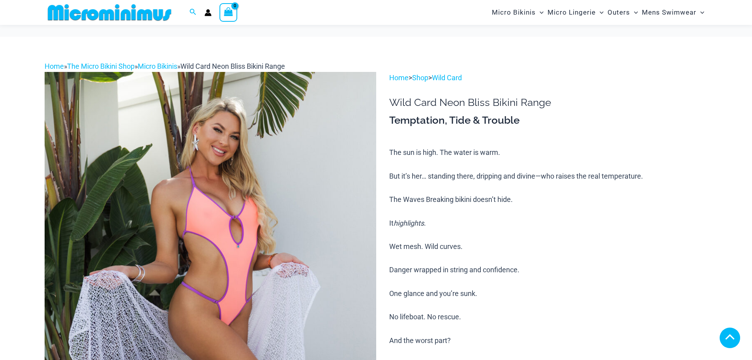
click at [184, 72] on img at bounding box center [211, 320] width 332 height 497
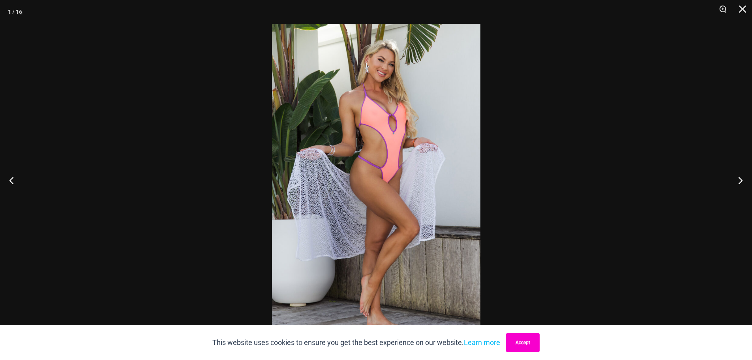
click at [527, 345] on button "Accept" at bounding box center [523, 342] width 34 height 19
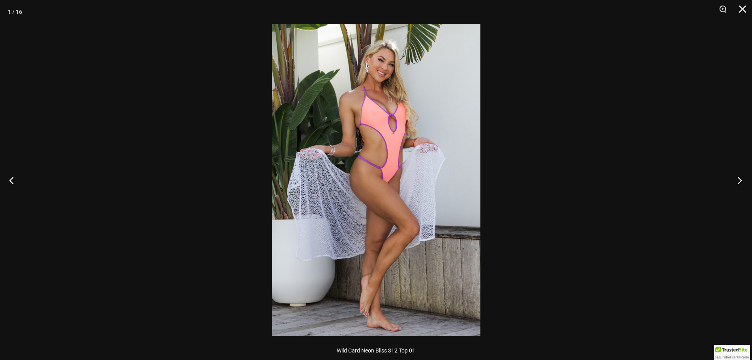
click at [737, 179] on button "Next" at bounding box center [737, 179] width 30 height 39
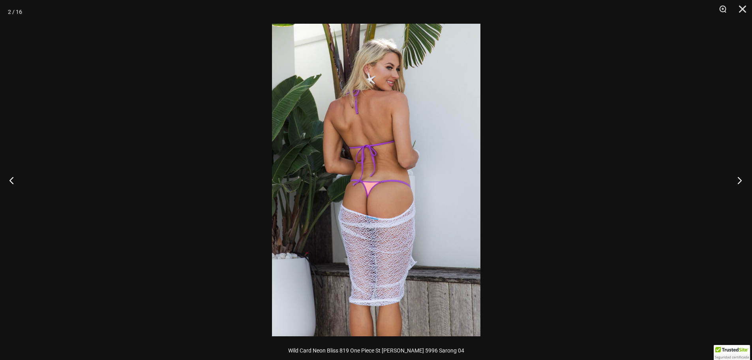
click at [733, 182] on button "Next" at bounding box center [737, 179] width 30 height 39
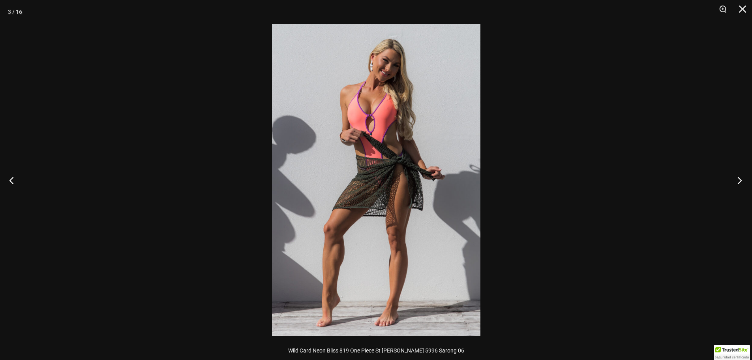
click at [733, 182] on button "Next" at bounding box center [737, 179] width 30 height 39
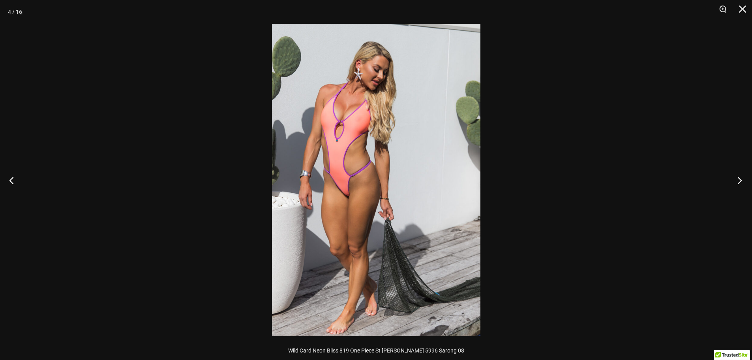
click at [733, 182] on button "Next" at bounding box center [737, 179] width 30 height 39
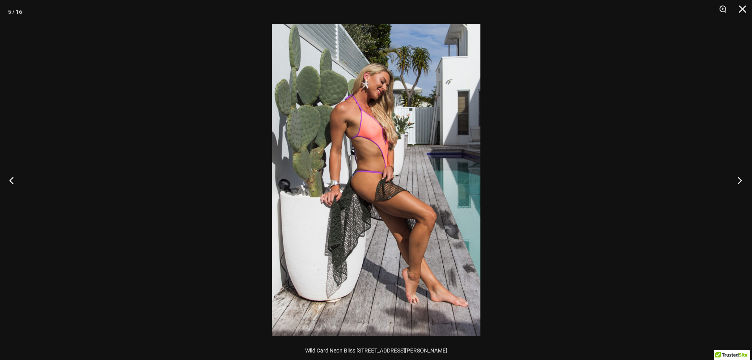
click at [731, 182] on button "Next" at bounding box center [737, 179] width 30 height 39
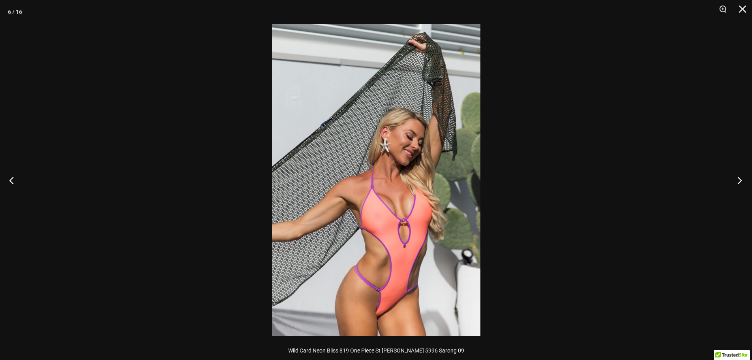
click at [730, 182] on button "Next" at bounding box center [737, 179] width 30 height 39
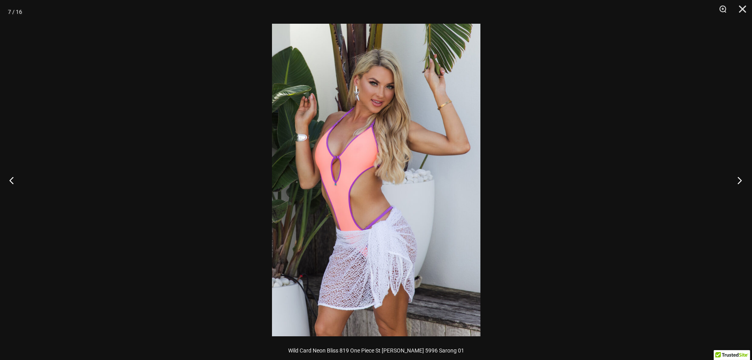
click at [730, 182] on button "Next" at bounding box center [737, 179] width 30 height 39
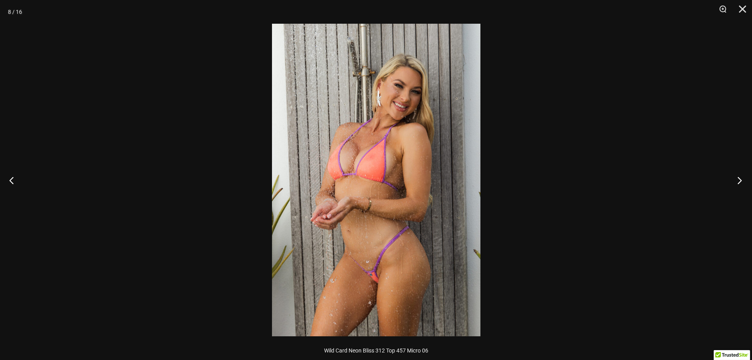
click at [728, 181] on button "Next" at bounding box center [737, 179] width 30 height 39
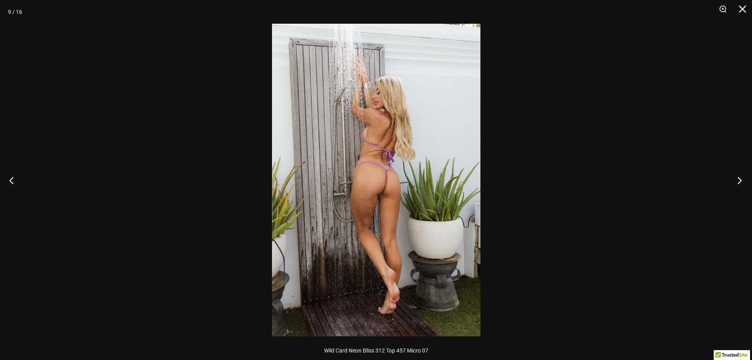
click at [728, 181] on button "Next" at bounding box center [737, 179] width 30 height 39
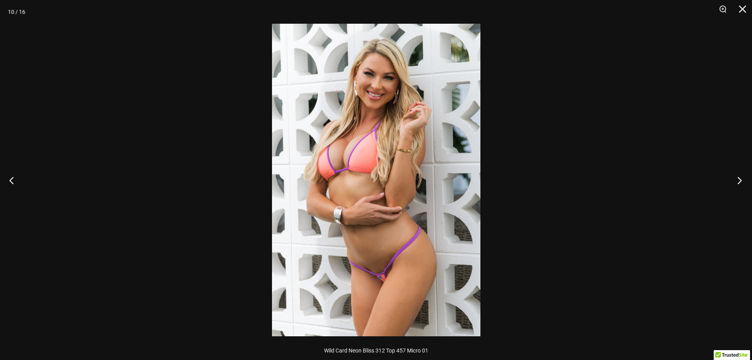
click at [728, 181] on button "Next" at bounding box center [737, 179] width 30 height 39
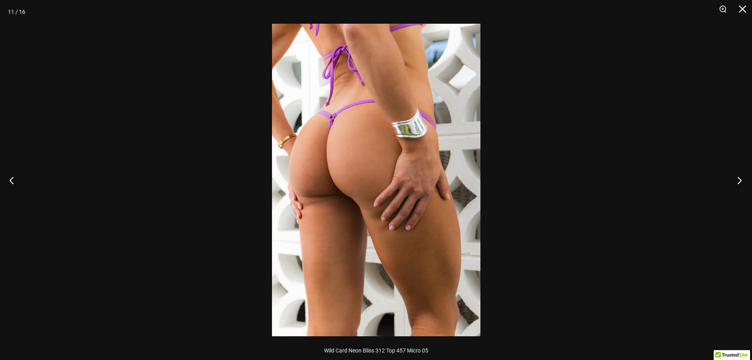
click at [728, 181] on button "Next" at bounding box center [737, 179] width 30 height 39
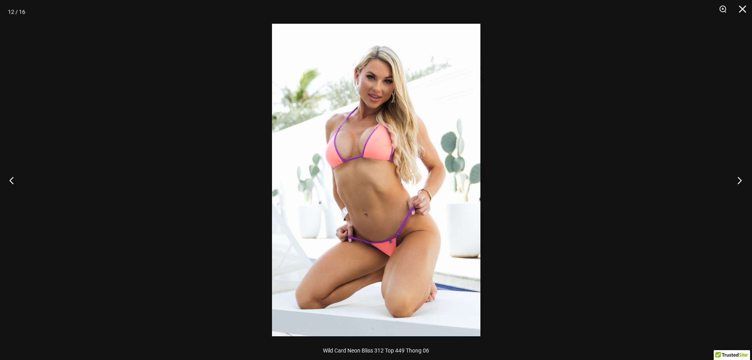
click at [728, 181] on button "Next" at bounding box center [737, 179] width 30 height 39
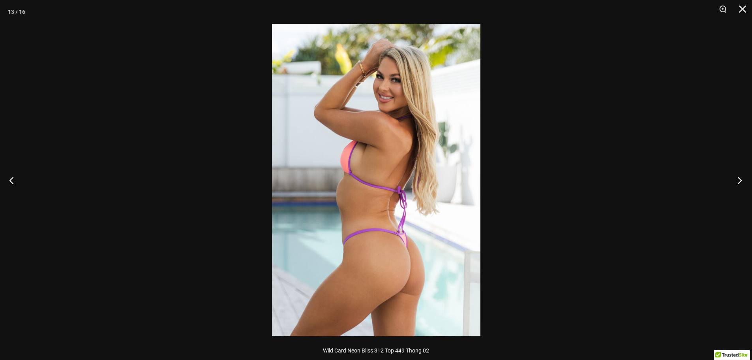
click at [728, 181] on button "Next" at bounding box center [737, 179] width 30 height 39
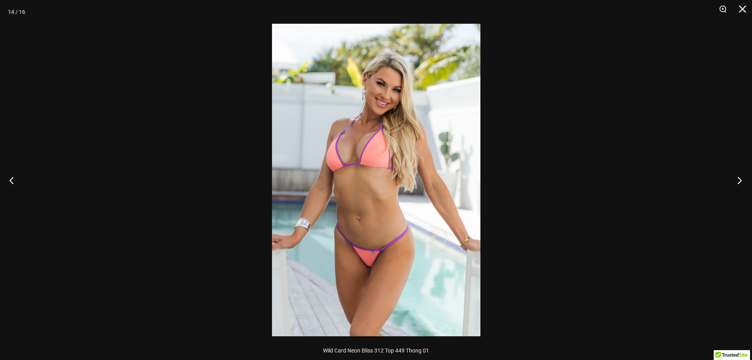
click at [727, 180] on button "Next" at bounding box center [737, 179] width 30 height 39
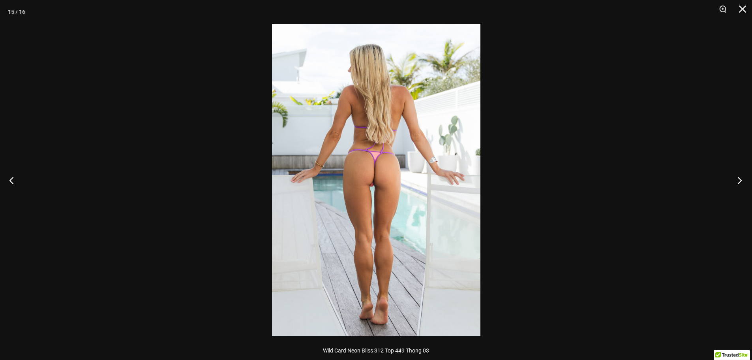
click at [727, 180] on button "Next" at bounding box center [737, 179] width 30 height 39
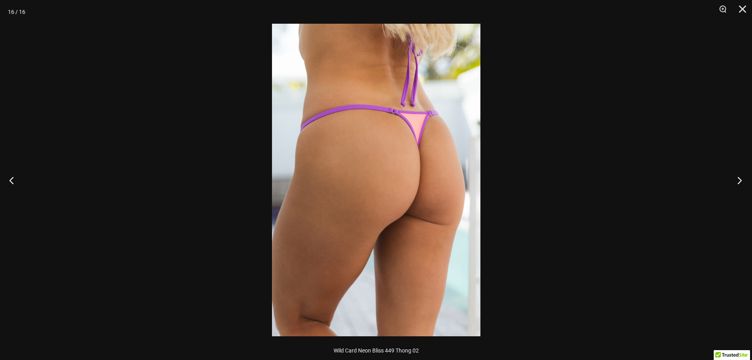
click at [727, 180] on button "Next" at bounding box center [737, 179] width 30 height 39
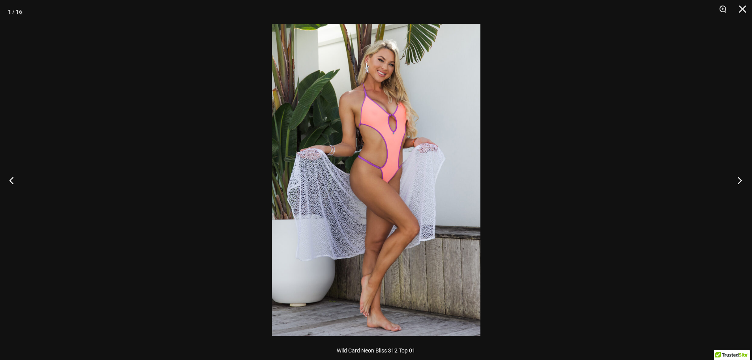
click at [727, 180] on button "Next" at bounding box center [737, 179] width 30 height 39
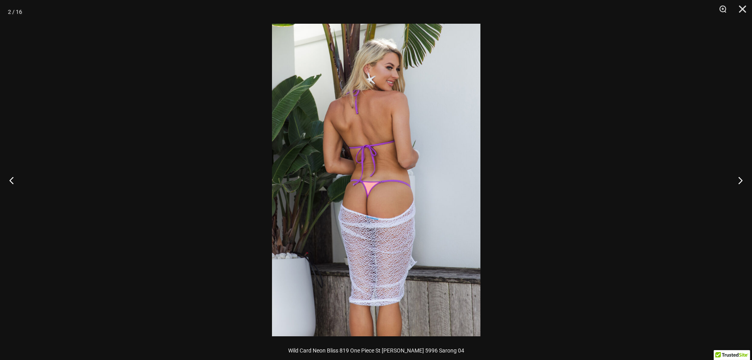
click at [104, 57] on div at bounding box center [376, 180] width 752 height 360
